Goal: Information Seeking & Learning: Find specific page/section

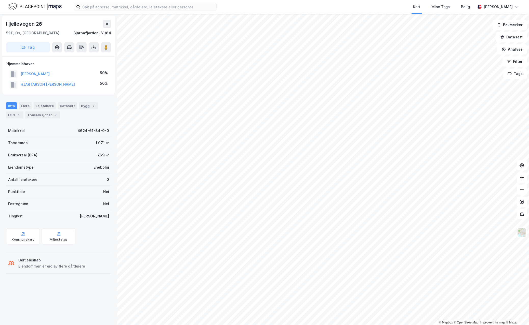
click at [221, 0] on html "Kart Mine Tags Bolig [PERSON_NAME] © Mapbox © OpenStreetMap Improve this map © …" at bounding box center [264, 162] width 529 height 325
click at [115, 293] on div "© Mapbox © OpenStreetMap Improve this map © Maxar [STREET_ADDRESS] Tag Hjemmels…" at bounding box center [264, 170] width 529 height 312
click at [198, 325] on html "Kart Mine Tags Bolig [PERSON_NAME] © Mapbox © OpenStreetMap Improve this map © …" at bounding box center [264, 162] width 529 height 325
click at [345, 325] on html "Kart Mine Tags Bolig [PERSON_NAME] © Mapbox © OpenStreetMap Improve this map © …" at bounding box center [264, 162] width 529 height 325
click at [242, 0] on html "Kart Mine Tags Bolig [PERSON_NAME] © Mapbox © OpenStreetMap Improve this map © …" at bounding box center [264, 162] width 529 height 325
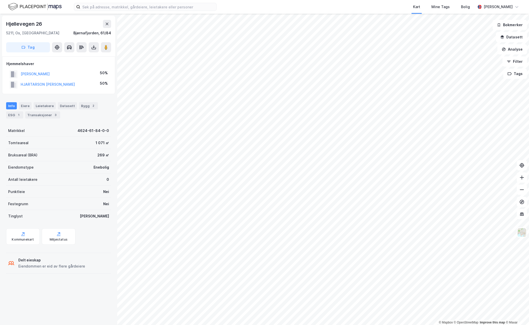
click at [140, 2] on div "Kart Mine Tags Bolig [PERSON_NAME] © Mapbox © OpenStreetMap Improve this map © …" at bounding box center [264, 162] width 529 height 325
click at [73, 86] on div "© Mapbox © OpenStreetMap Improve this map © Maxar [STREET_ADDRESS] Tag Hjemmels…" at bounding box center [264, 170] width 529 height 312
click at [45, 64] on div "© Mapbox © OpenStreetMap Improve this map © Maxar [STREET_ADDRESS] Tag Hjemmels…" at bounding box center [264, 170] width 529 height 312
click at [115, 8] on input at bounding box center [148, 7] width 136 height 8
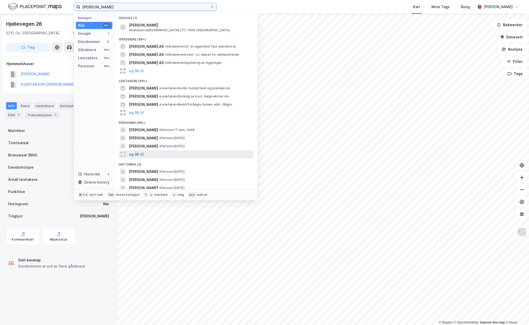
type input "[PERSON_NAME]"
click at [137, 152] on button "og 96 til" at bounding box center [136, 155] width 15 height 6
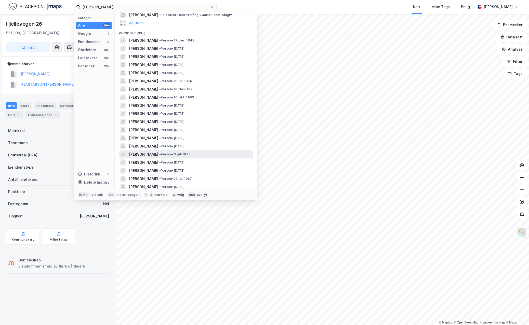
scroll to position [90, 0]
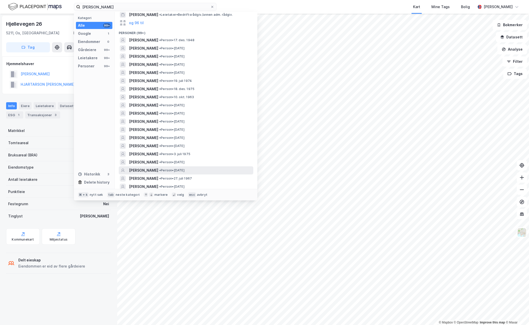
click at [159, 169] on span "•" at bounding box center [160, 171] width 2 height 4
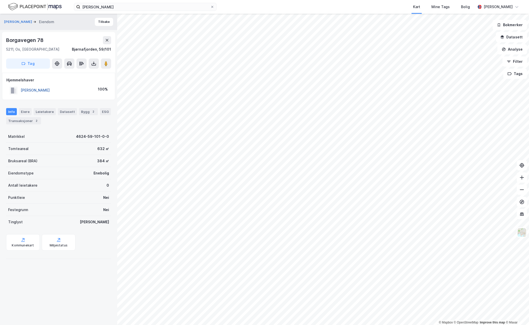
click at [0, 0] on button "[PERSON_NAME]" at bounding box center [0, 0] width 0 height 0
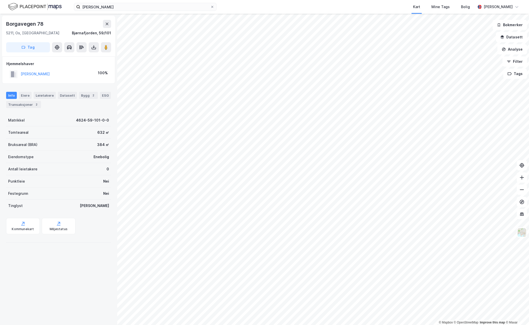
click at [27, 108] on div "Info [PERSON_NAME] Datasett Bygg 2 ESG Transaksjoner 2" at bounding box center [58, 98] width 117 height 24
click at [29, 104] on div "Transaksjoner 2" at bounding box center [23, 104] width 35 height 7
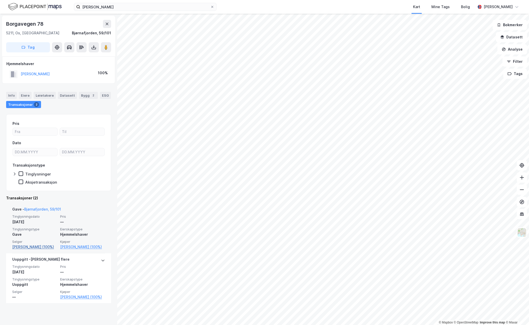
click at [23, 247] on link "[PERSON_NAME] (100%)" at bounding box center [34, 247] width 45 height 6
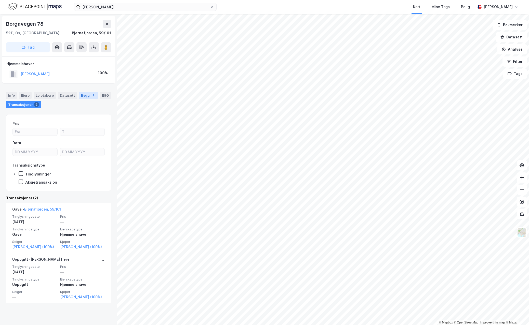
click at [83, 96] on div "Bygg 2" at bounding box center [88, 95] width 19 height 7
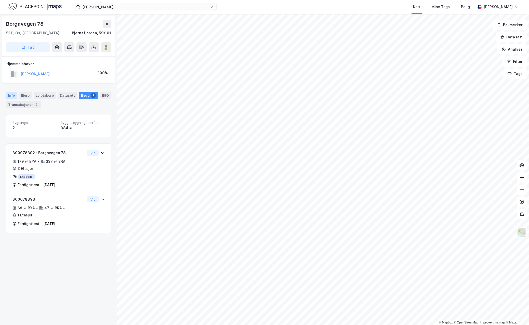
click at [11, 94] on div "Info" at bounding box center [11, 95] width 11 height 7
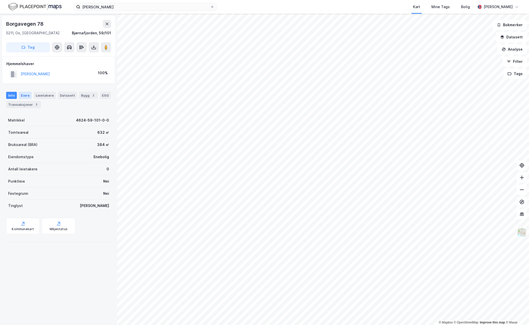
click at [26, 96] on div "Eiere" at bounding box center [25, 95] width 13 height 7
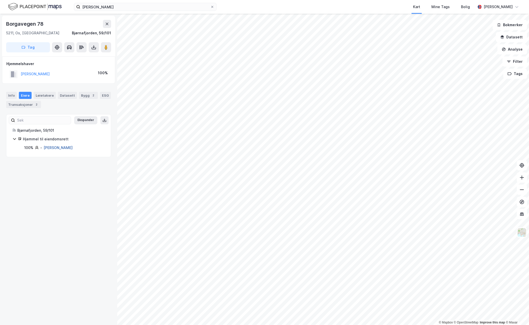
click at [57, 146] on link "[PERSON_NAME]" at bounding box center [58, 148] width 29 height 4
click at [100, 95] on div "ESG" at bounding box center [105, 95] width 11 height 7
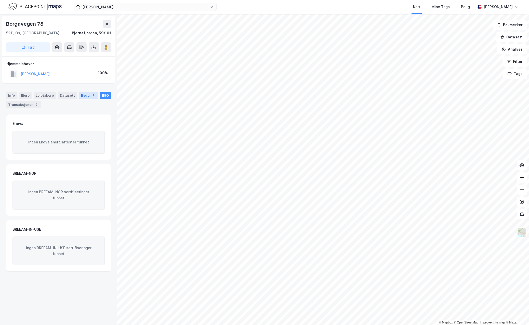
click at [84, 95] on div "Bygg 2" at bounding box center [88, 95] width 19 height 7
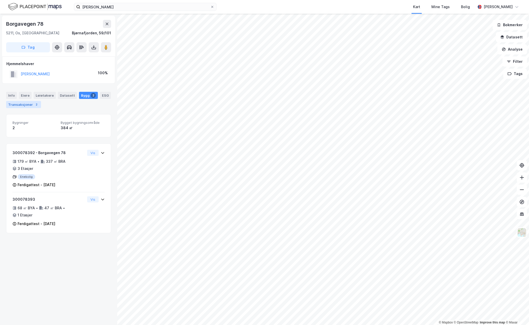
click at [25, 104] on div "Transaksjoner 2" at bounding box center [23, 104] width 35 height 7
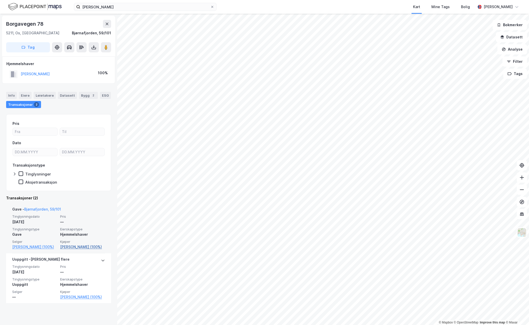
click at [81, 246] on link "[PERSON_NAME] (100%)" at bounding box center [82, 247] width 45 height 6
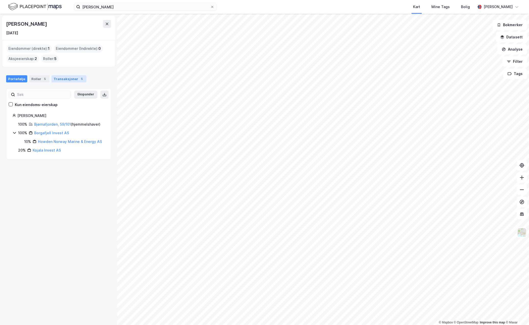
click at [62, 76] on div "Transaksjoner 5" at bounding box center [68, 78] width 35 height 7
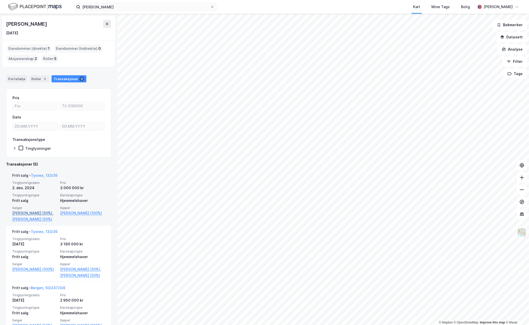
click at [24, 212] on link "[PERSON_NAME] (50%)," at bounding box center [34, 213] width 45 height 6
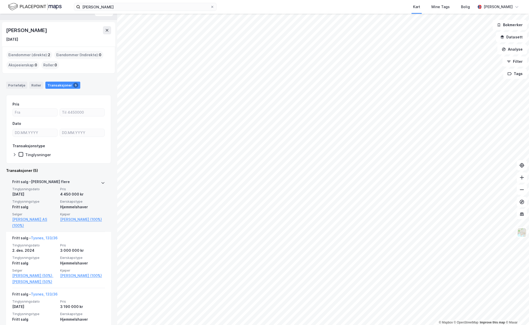
scroll to position [13, 0]
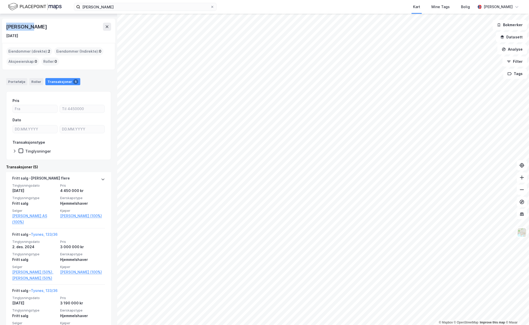
drag, startPoint x: 7, startPoint y: 27, endPoint x: 21, endPoint y: 29, distance: 13.6
click at [32, 28] on div "[PERSON_NAME]" at bounding box center [58, 27] width 105 height 8
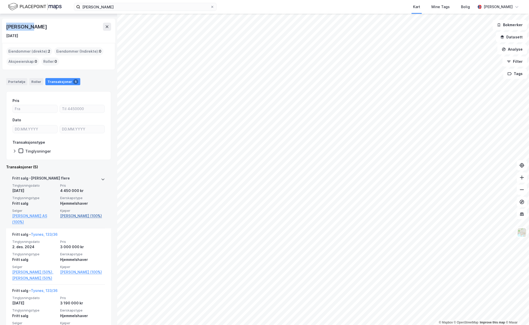
click at [81, 214] on link "[PERSON_NAME] (100%)" at bounding box center [82, 216] width 45 height 6
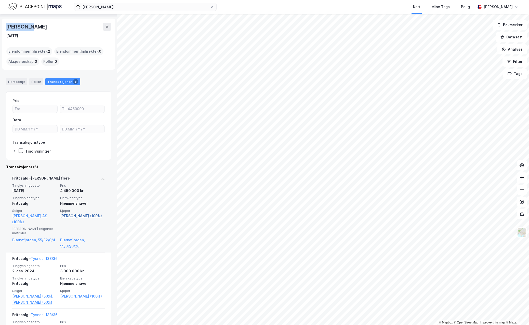
click at [76, 215] on link "[PERSON_NAME] (100%)" at bounding box center [82, 216] width 45 height 6
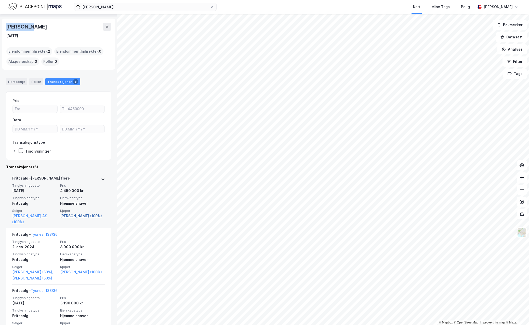
click at [79, 215] on link "[PERSON_NAME] (100%)" at bounding box center [82, 216] width 45 height 6
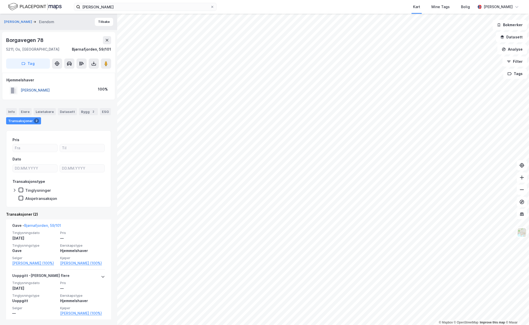
click at [0, 0] on button "[PERSON_NAME]" at bounding box center [0, 0] width 0 height 0
